Goal: Transaction & Acquisition: Purchase product/service

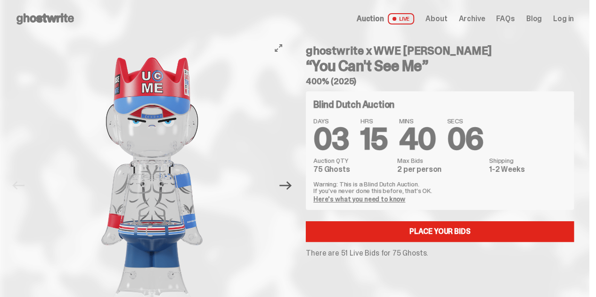
click at [291, 186] on icon "Next" at bounding box center [285, 185] width 12 height 8
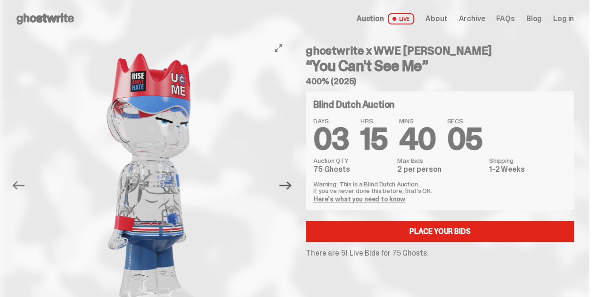
click at [291, 186] on icon "Next" at bounding box center [285, 185] width 12 height 8
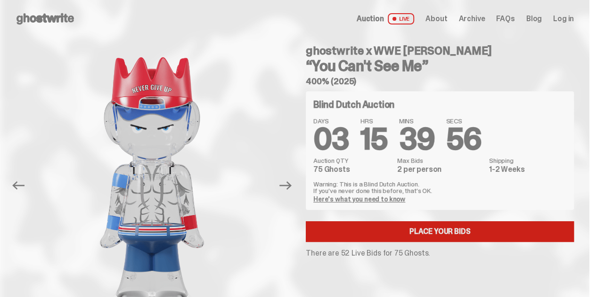
click at [424, 234] on link "Place your Bids" at bounding box center [440, 231] width 268 height 21
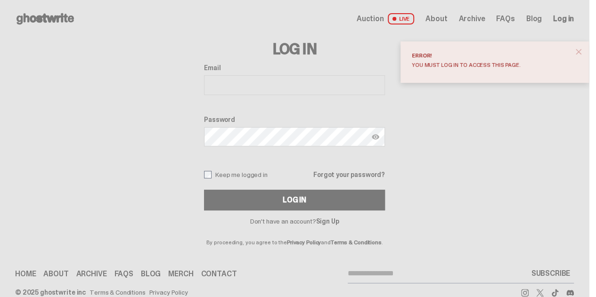
click at [583, 48] on span "close" at bounding box center [578, 51] width 9 height 9
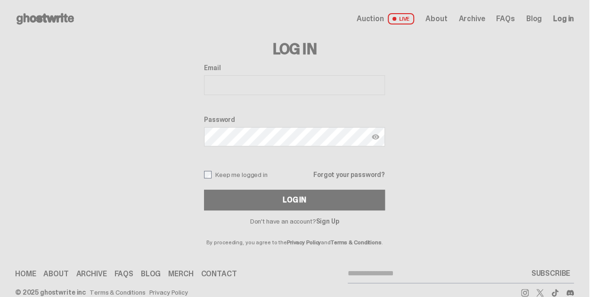
click at [297, 88] on input "Email" at bounding box center [294, 85] width 181 height 20
